Goal: Check status: Check status

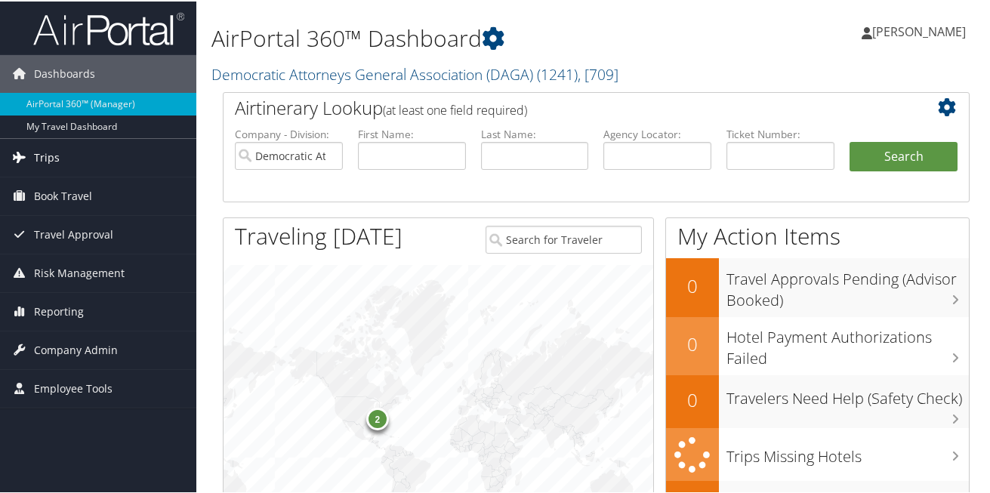
click at [45, 156] on span "Trips" at bounding box center [47, 156] width 26 height 38
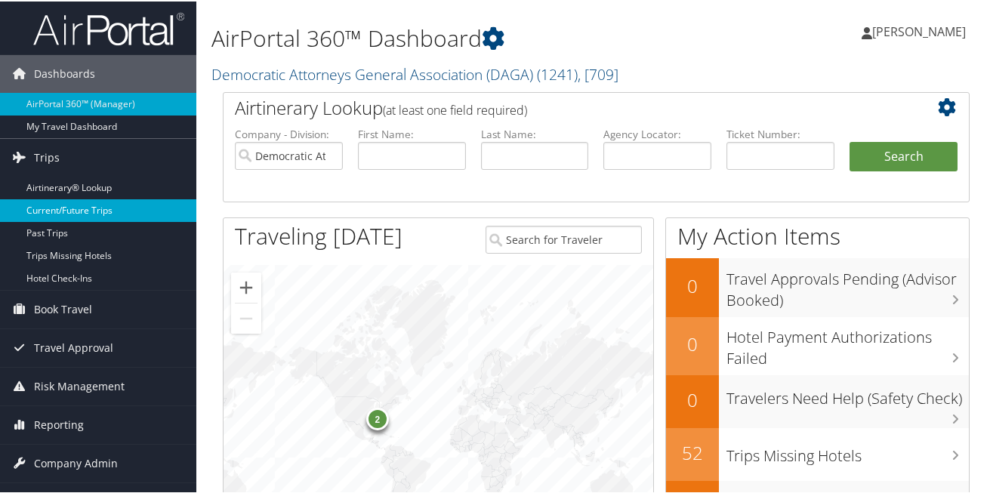
click at [79, 212] on link "Current/Future Trips" at bounding box center [98, 209] width 196 height 23
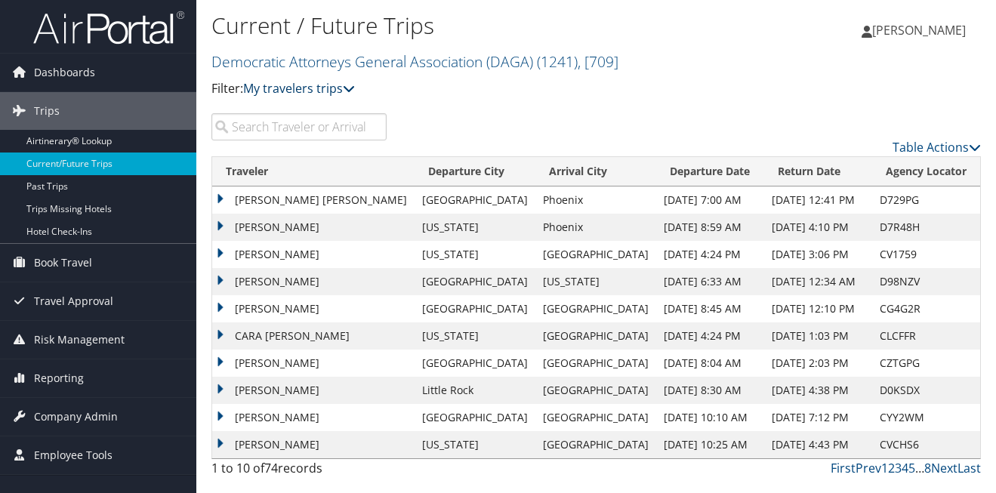
click at [355, 88] on icon at bounding box center [349, 88] width 12 height 12
click at [328, 110] on link "My trips" at bounding box center [346, 113] width 199 height 26
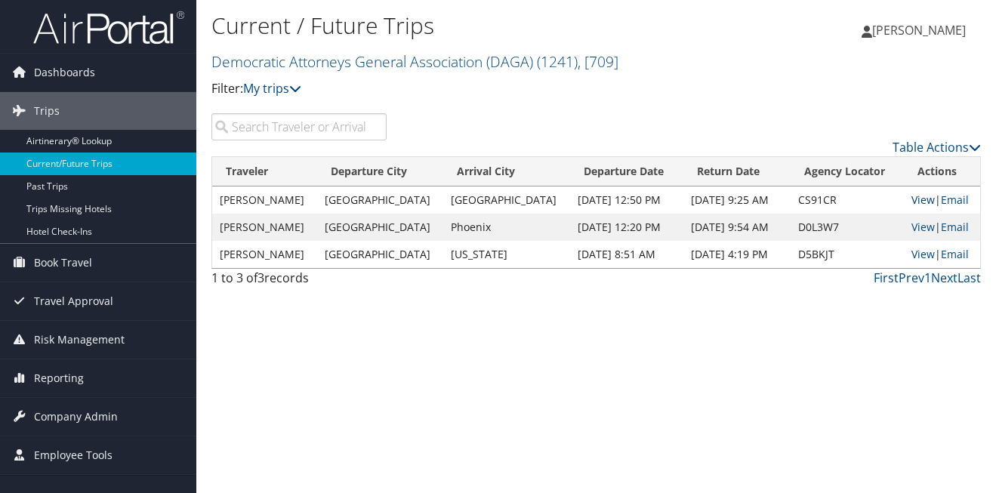
click at [925, 204] on link "View" at bounding box center [922, 200] width 23 height 14
